Goal: Task Accomplishment & Management: Use online tool/utility

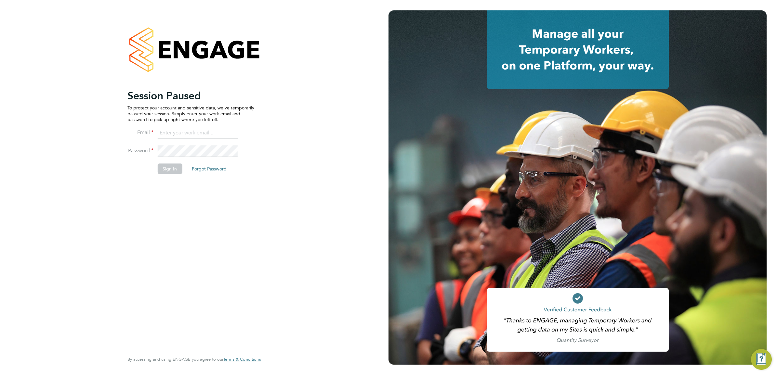
type input "Nikki.Hobden@cpplc.com"
click at [169, 172] on button "Sign In" at bounding box center [169, 168] width 25 height 10
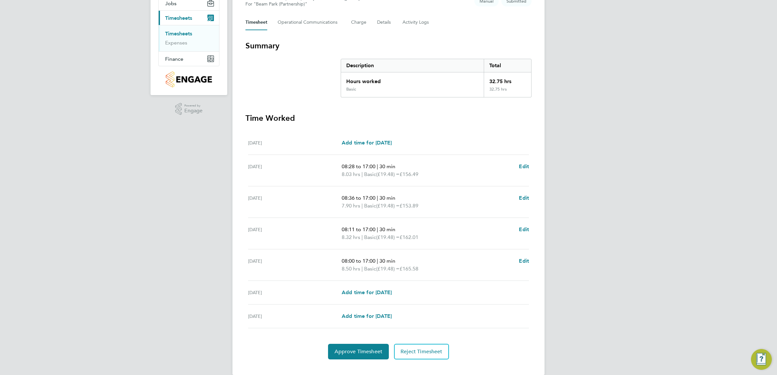
scroll to position [92, 0]
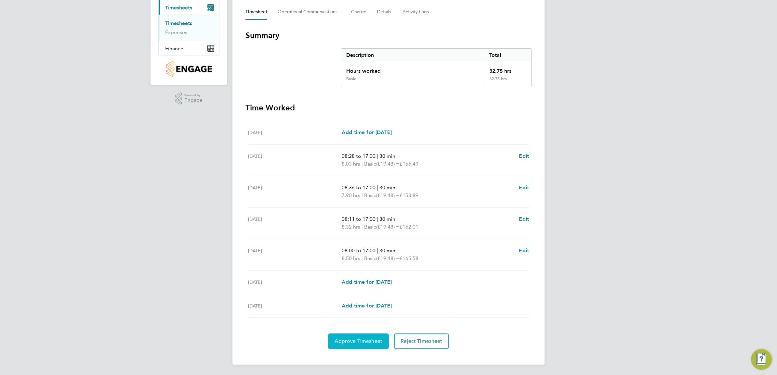
click at [345, 340] on span "Approve Timesheet" at bounding box center [358, 341] width 48 height 6
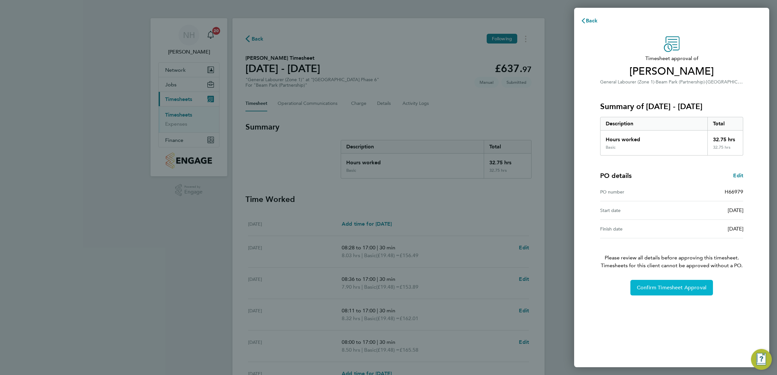
click at [672, 289] on span "Confirm Timesheet Approval" at bounding box center [671, 288] width 70 height 6
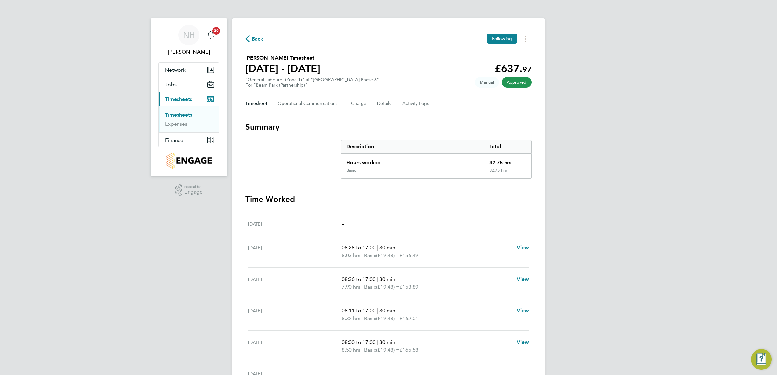
click at [251, 37] on span "Back" at bounding box center [257, 39] width 12 height 8
